Goal: Task Accomplishment & Management: Complete application form

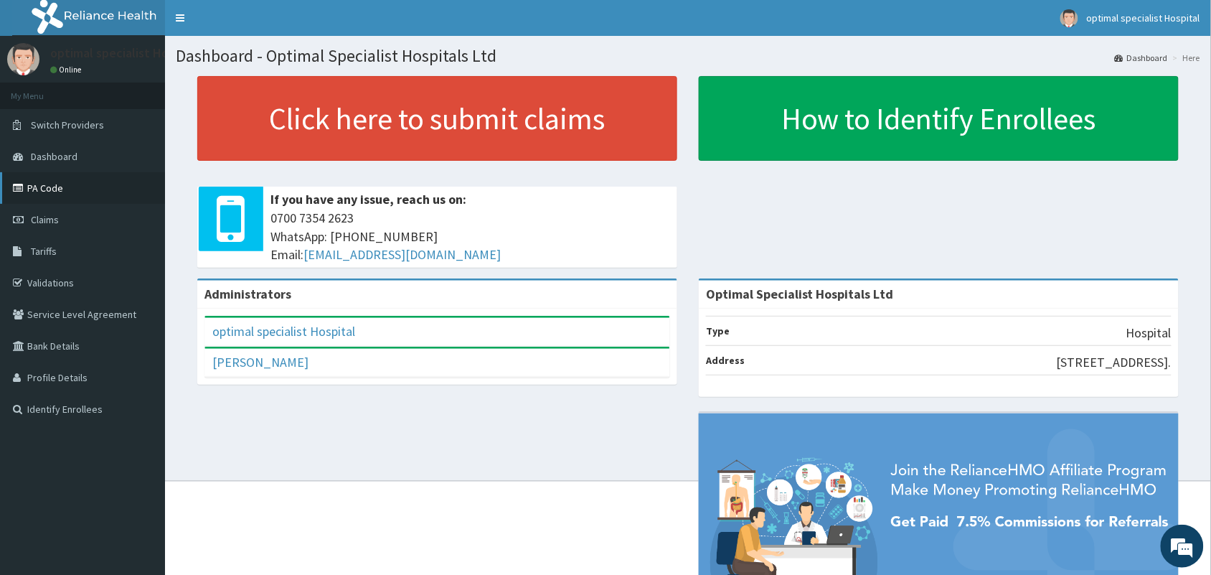
click at [47, 190] on link "PA Code" at bounding box center [82, 188] width 165 height 32
click at [44, 220] on span "Claims" at bounding box center [45, 219] width 28 height 13
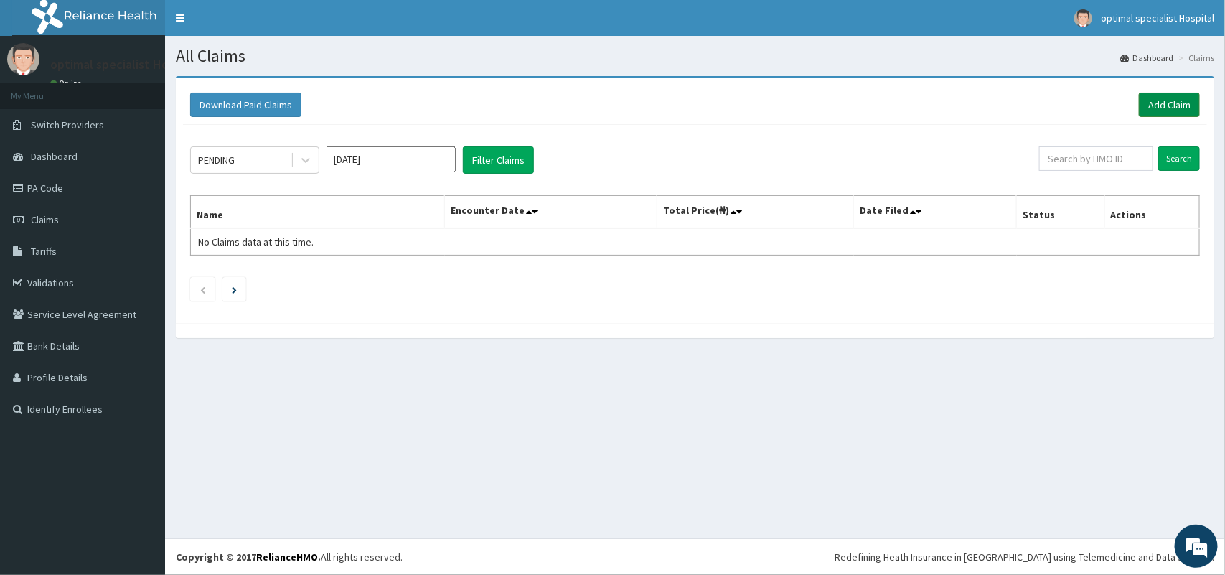
click at [1170, 104] on link "Add Claim" at bounding box center [1169, 105] width 61 height 24
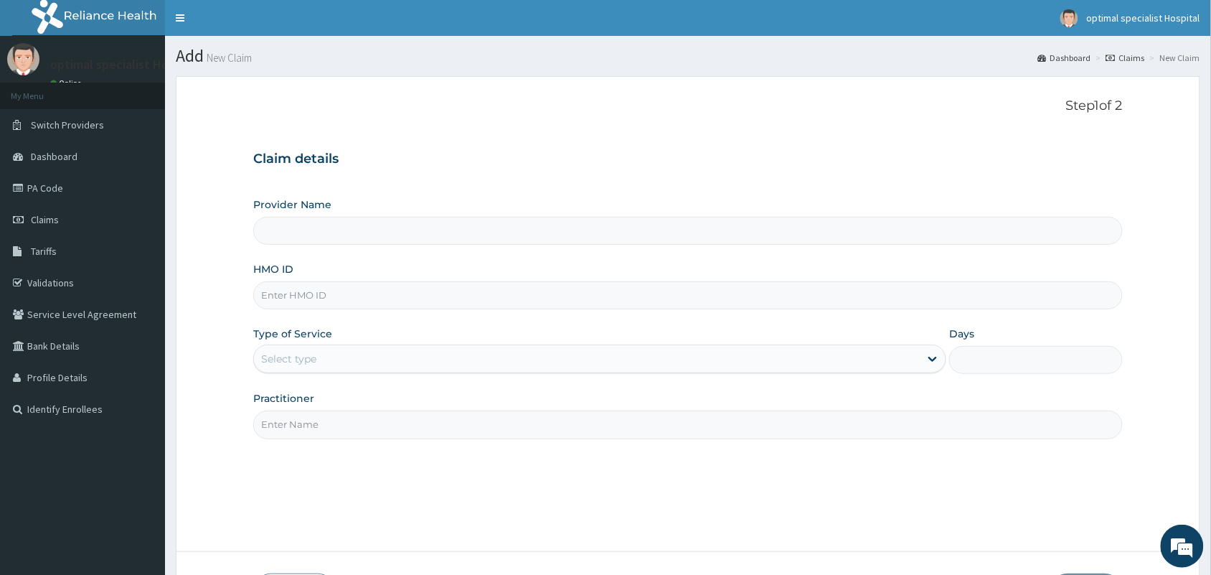
type input "Optimal Specialist Hospitals Ltd"
click at [363, 298] on input "HMO ID" at bounding box center [688, 295] width 870 height 28
type input "WAK/10035/D"
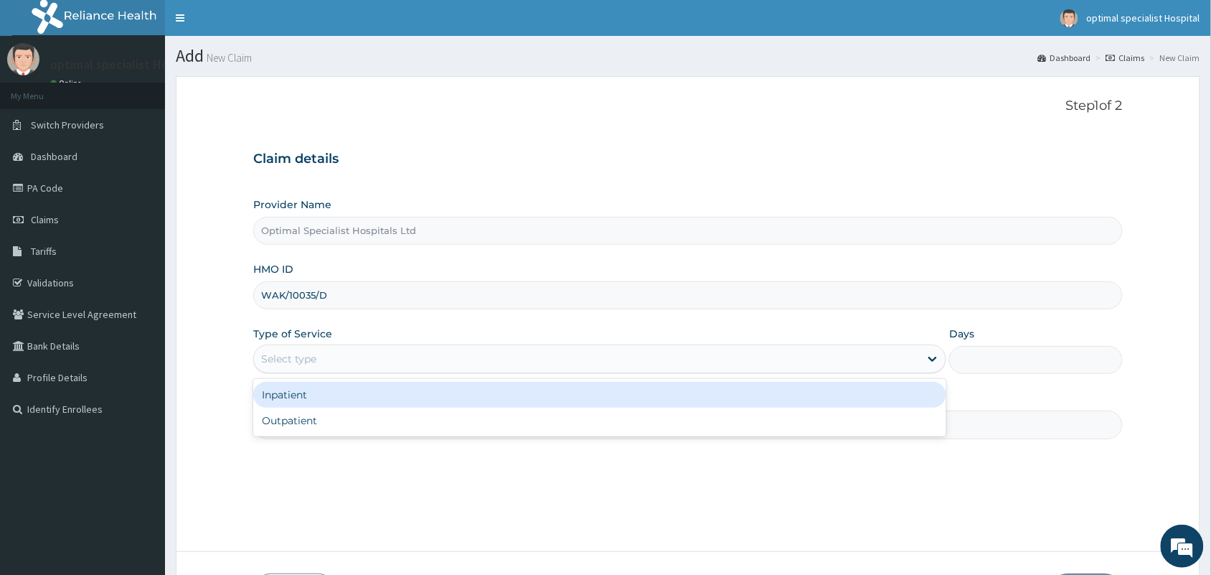
click at [350, 361] on div "Select type" at bounding box center [587, 358] width 666 height 23
click at [350, 391] on div "Inpatient" at bounding box center [599, 395] width 693 height 26
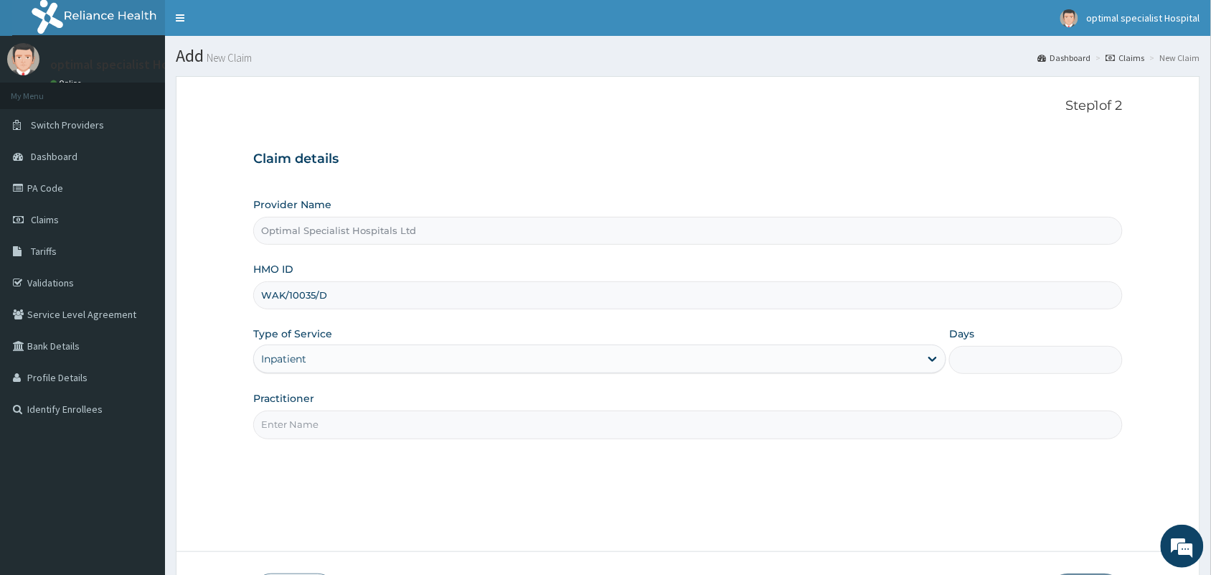
click at [1009, 362] on input "Days" at bounding box center [1036, 360] width 174 height 28
type input "4"
click at [538, 427] on input "Practitioner" at bounding box center [688, 424] width 870 height 28
type input "d"
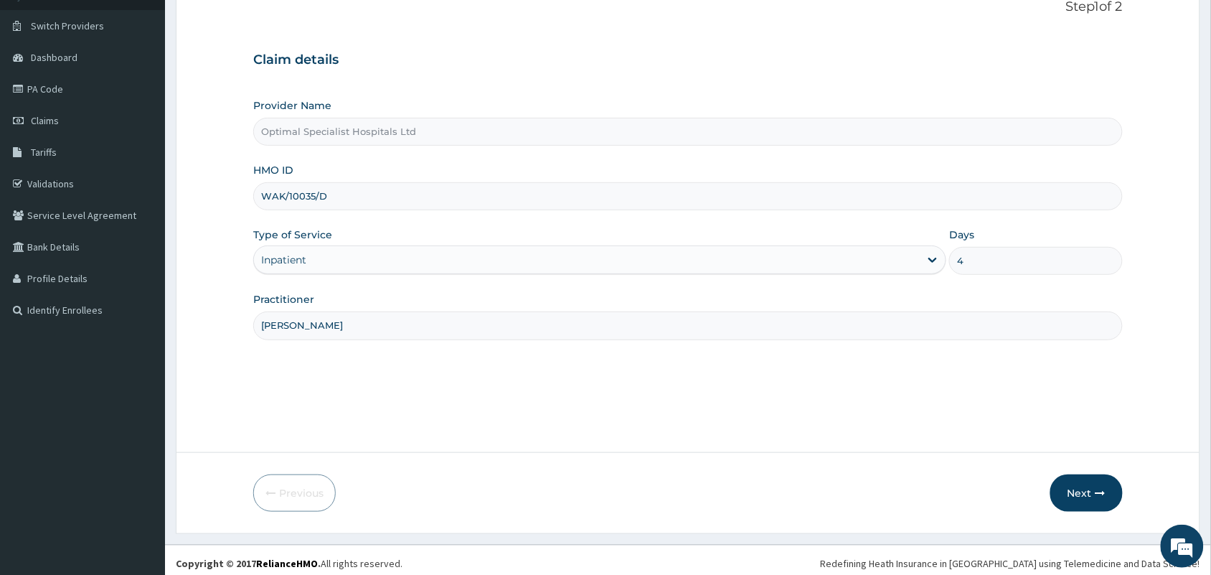
scroll to position [105, 0]
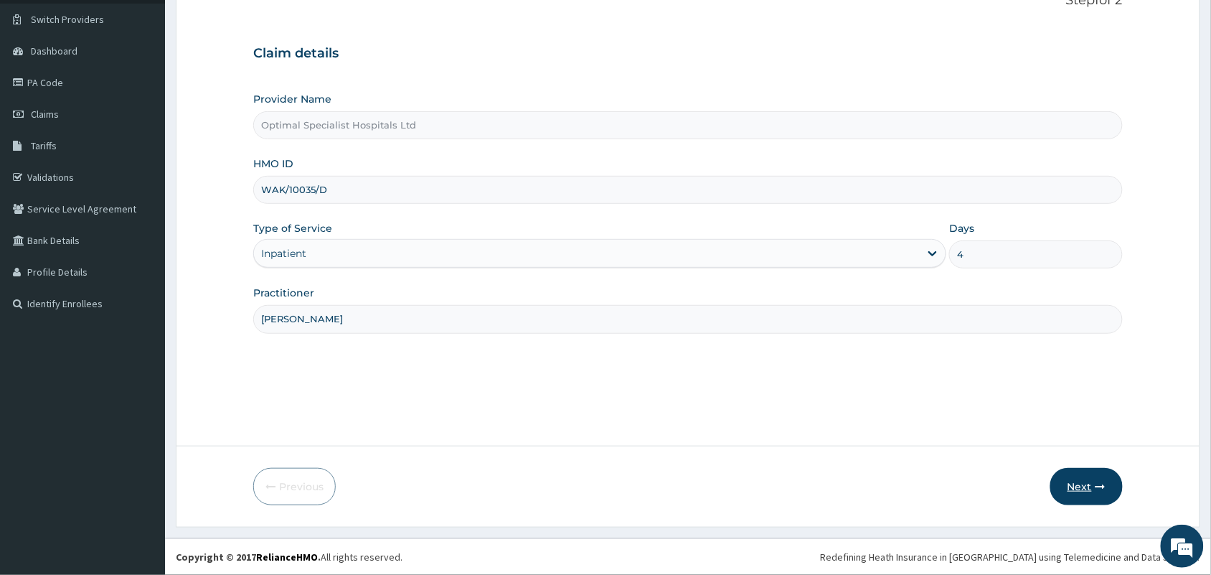
type input "[PERSON_NAME]"
click at [1077, 483] on button "Next" at bounding box center [1086, 486] width 72 height 37
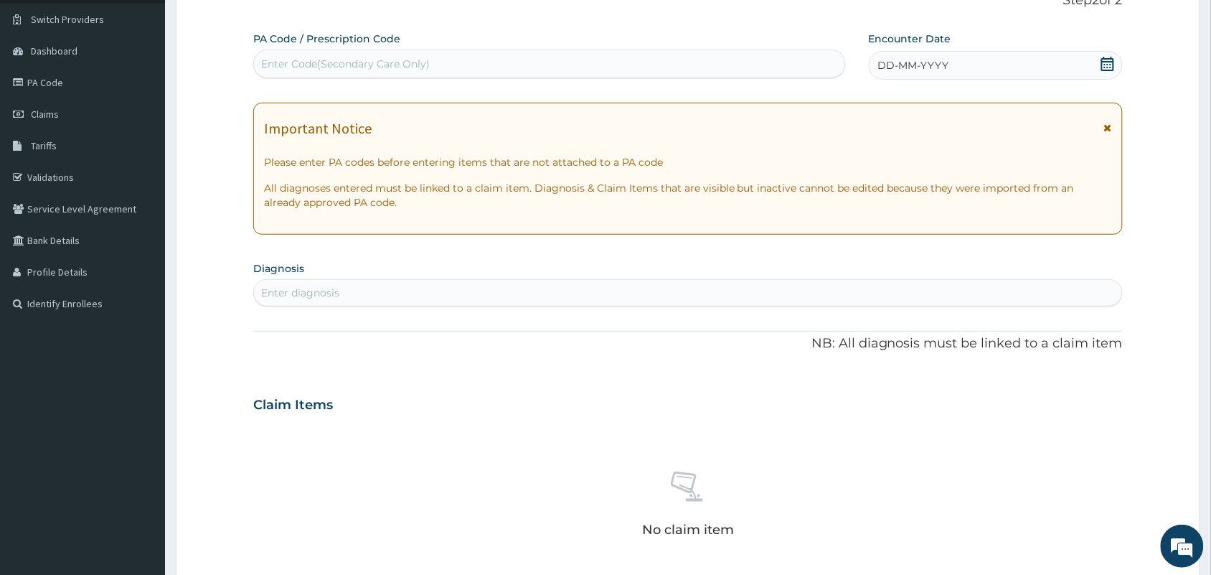
scroll to position [0, 0]
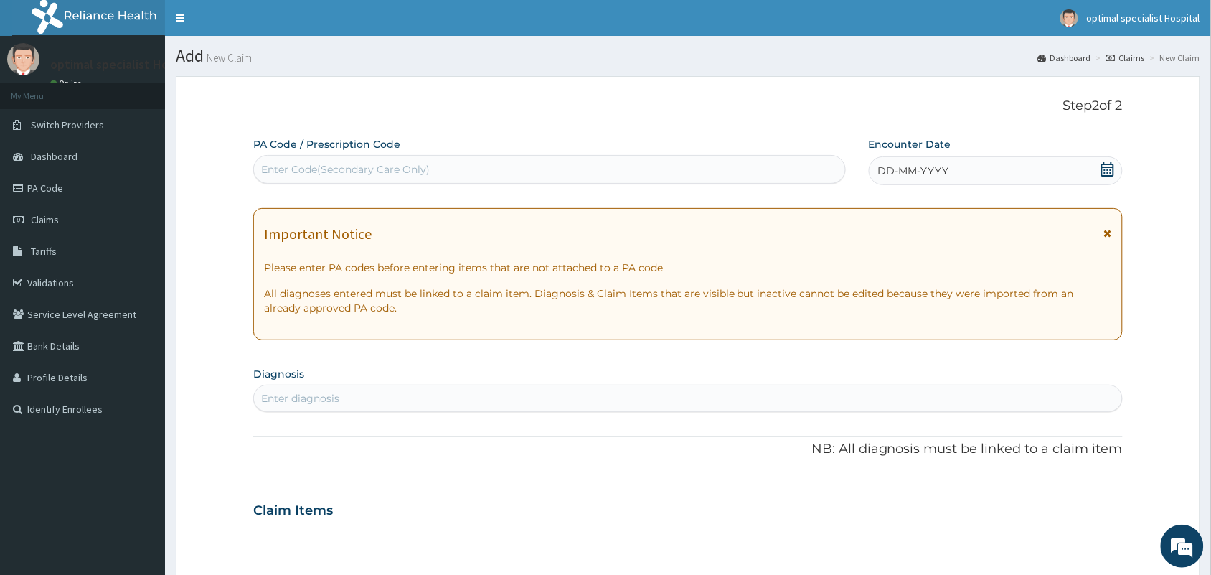
click at [1106, 165] on icon at bounding box center [1107, 169] width 13 height 14
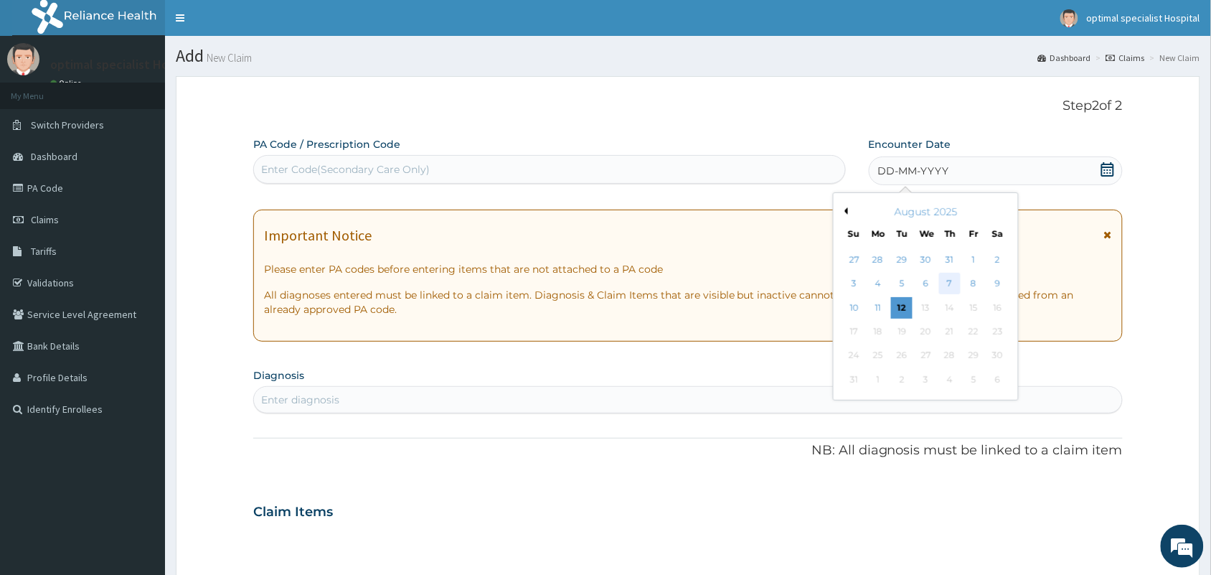
click at [948, 283] on div "7" at bounding box center [950, 284] width 22 height 22
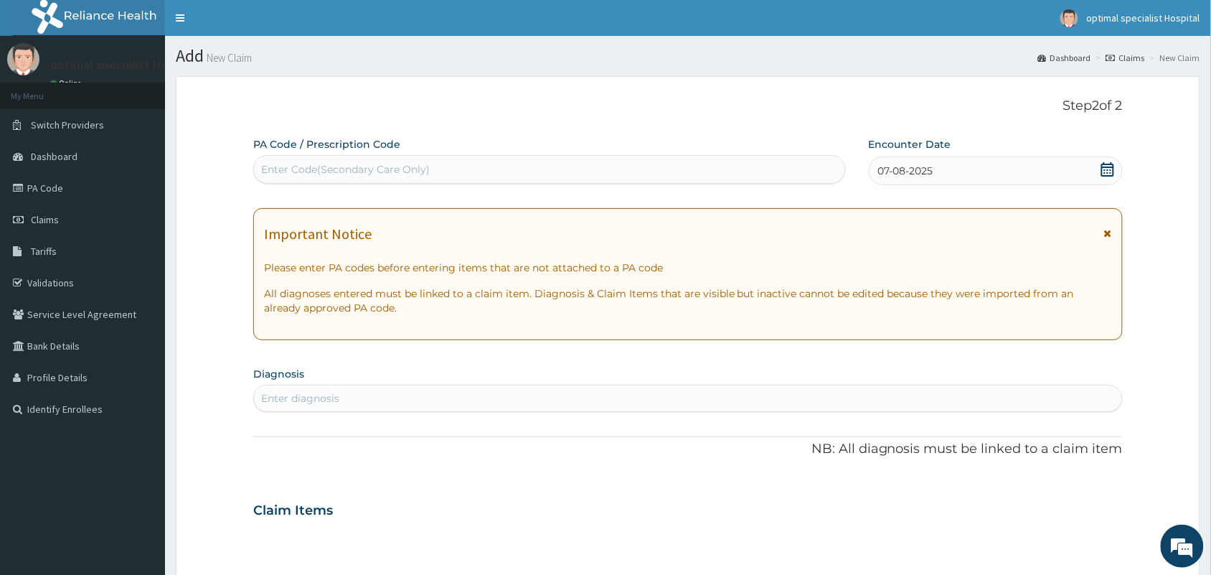
click at [393, 167] on div "Enter Code(Secondary Care Only)" at bounding box center [345, 169] width 169 height 14
type input "PA/D8CD07"
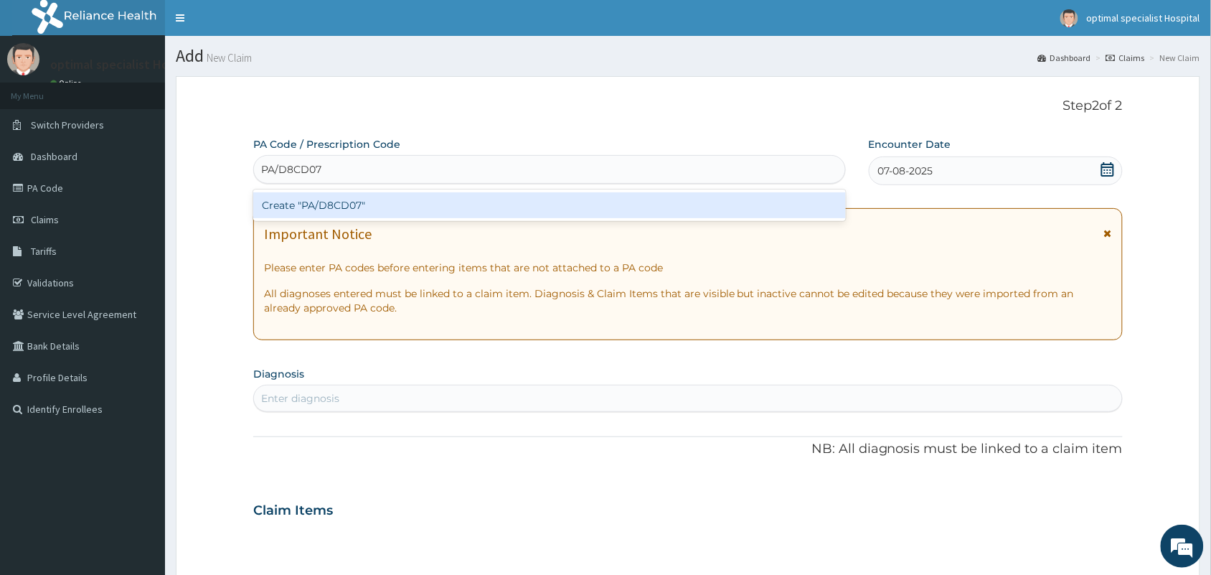
click at [377, 206] on div "Create "PA/D8CD07"" at bounding box center [549, 205] width 593 height 26
